Goal: Transaction & Acquisition: Book appointment/travel/reservation

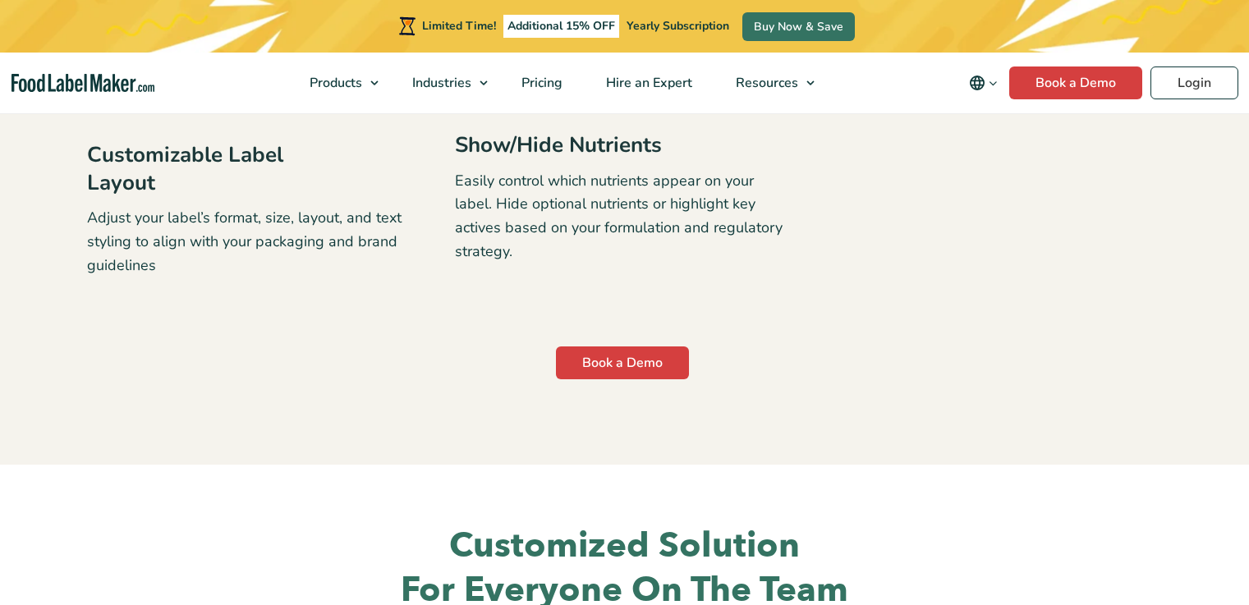
scroll to position [3567, 0]
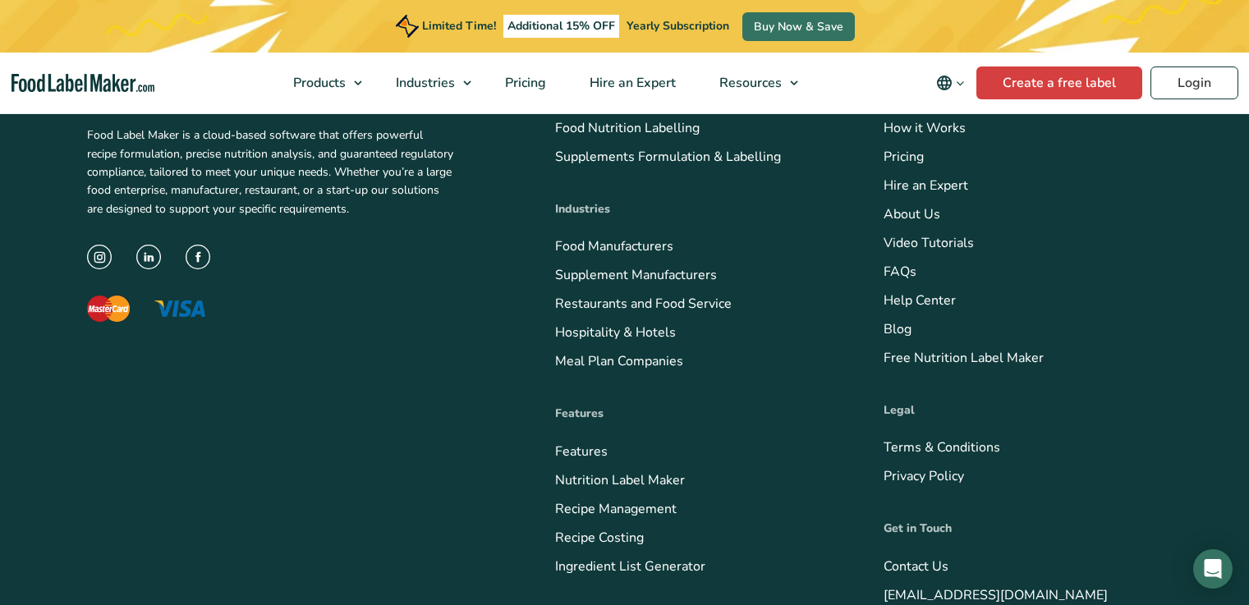
scroll to position [904, 0]
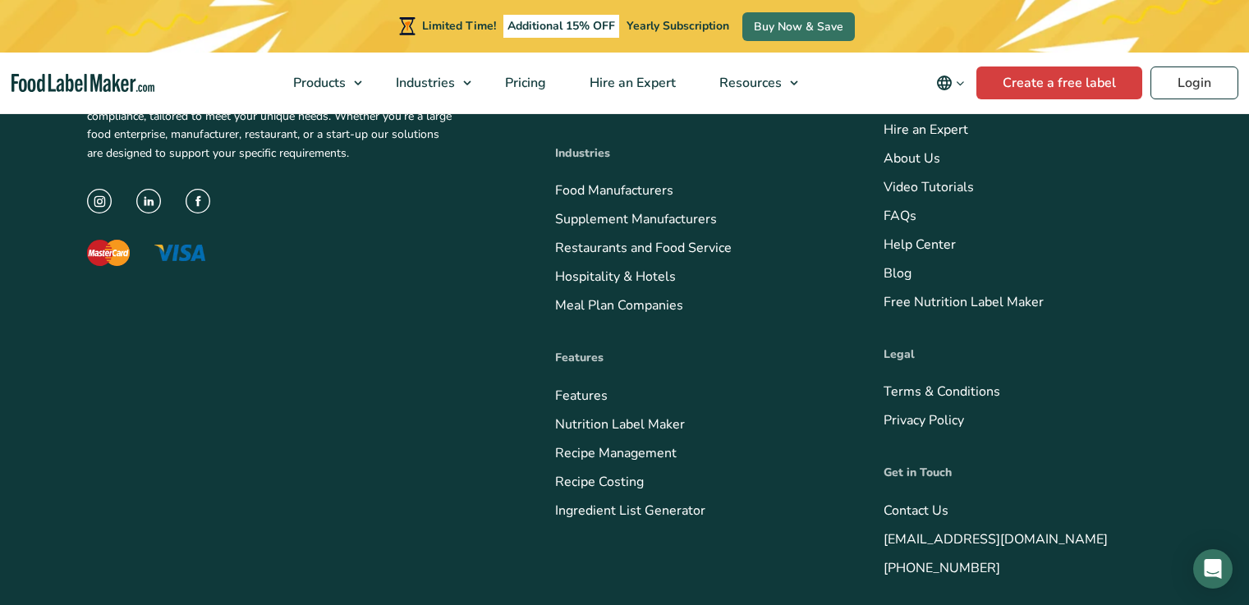
click at [884, 283] on link "Blog" at bounding box center [898, 274] width 28 height 18
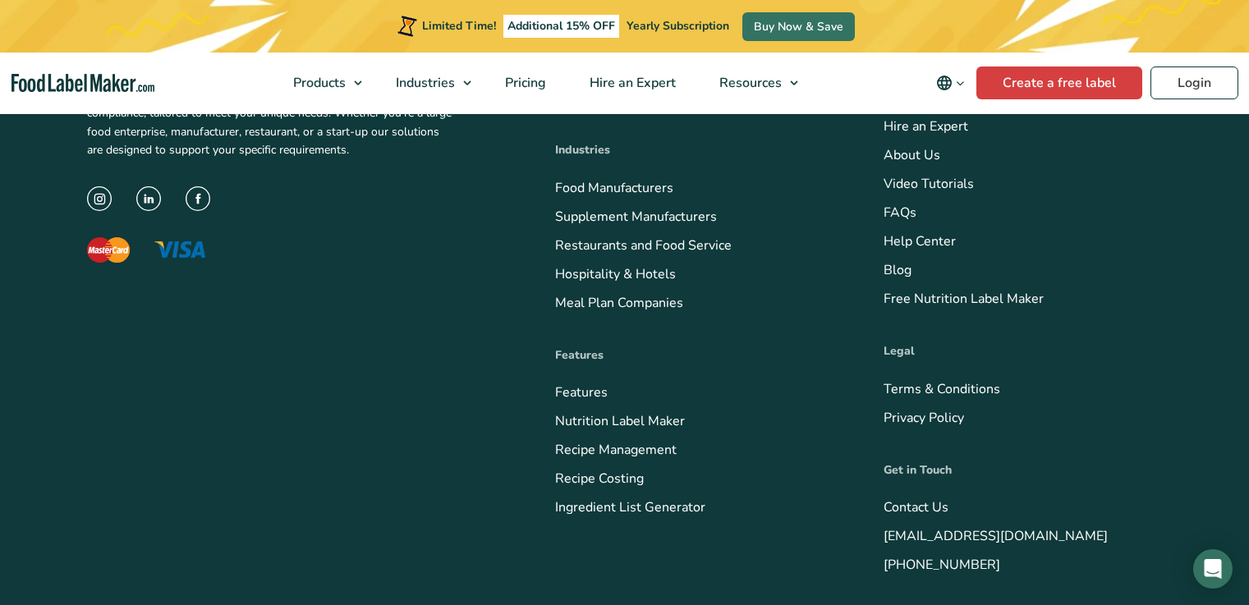
scroll to position [1091, 0]
